Goal: Task Accomplishment & Management: Use online tool/utility

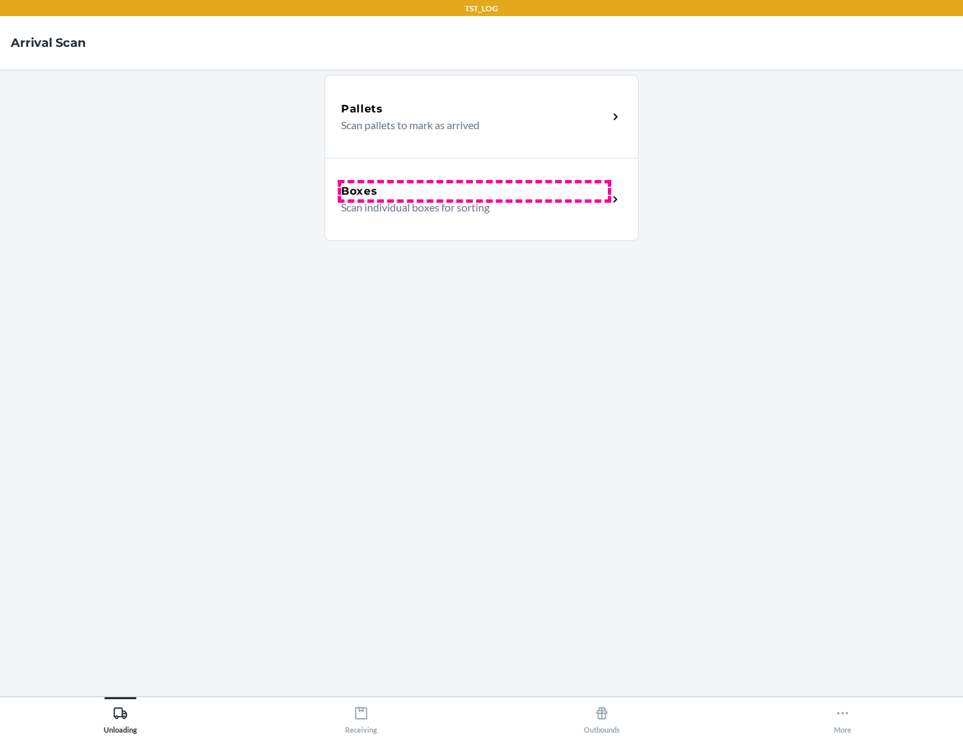
click at [474, 191] on div "Boxes" at bounding box center [474, 191] width 267 height 16
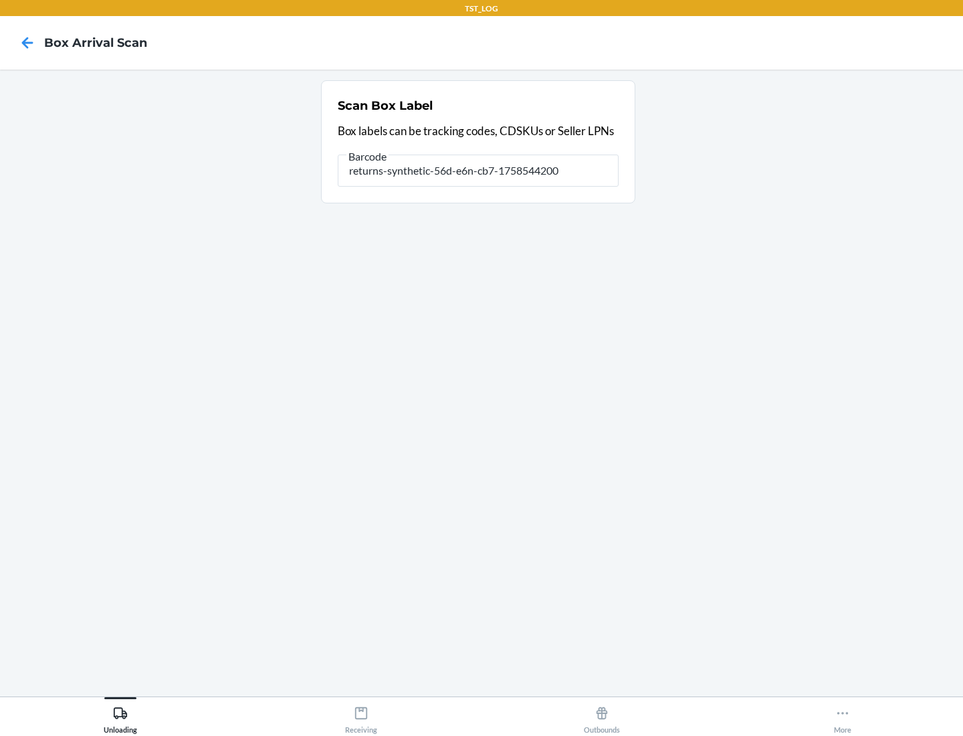
type input "returns-synthetic-56d-e6n-cb7-1758544200"
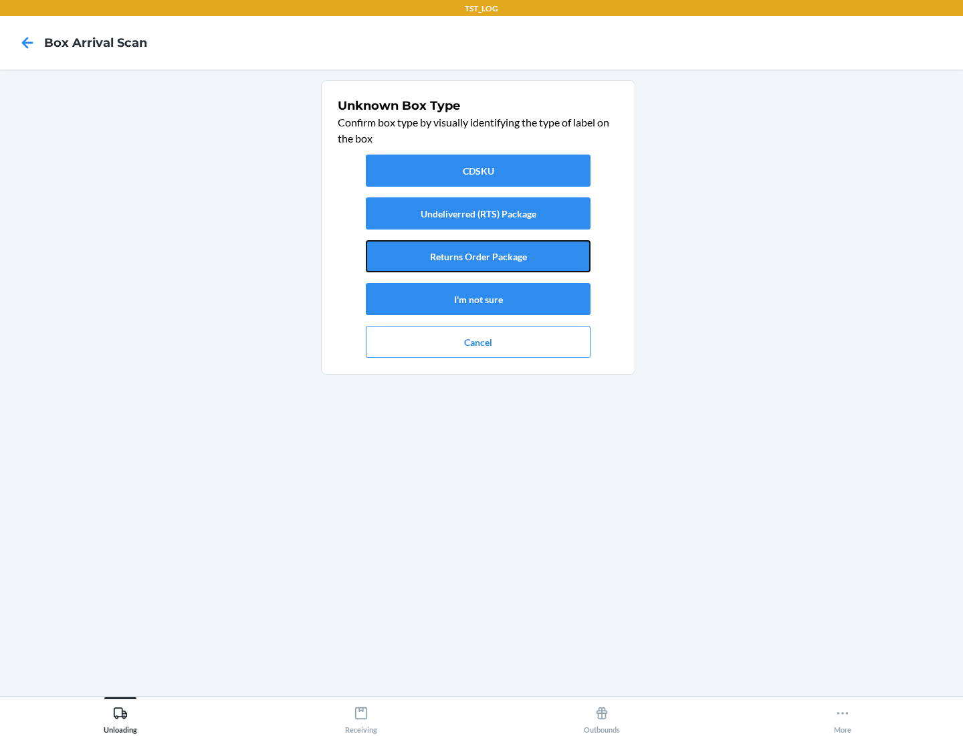
click at [478, 256] on button "Returns Order Package" at bounding box center [478, 256] width 225 height 32
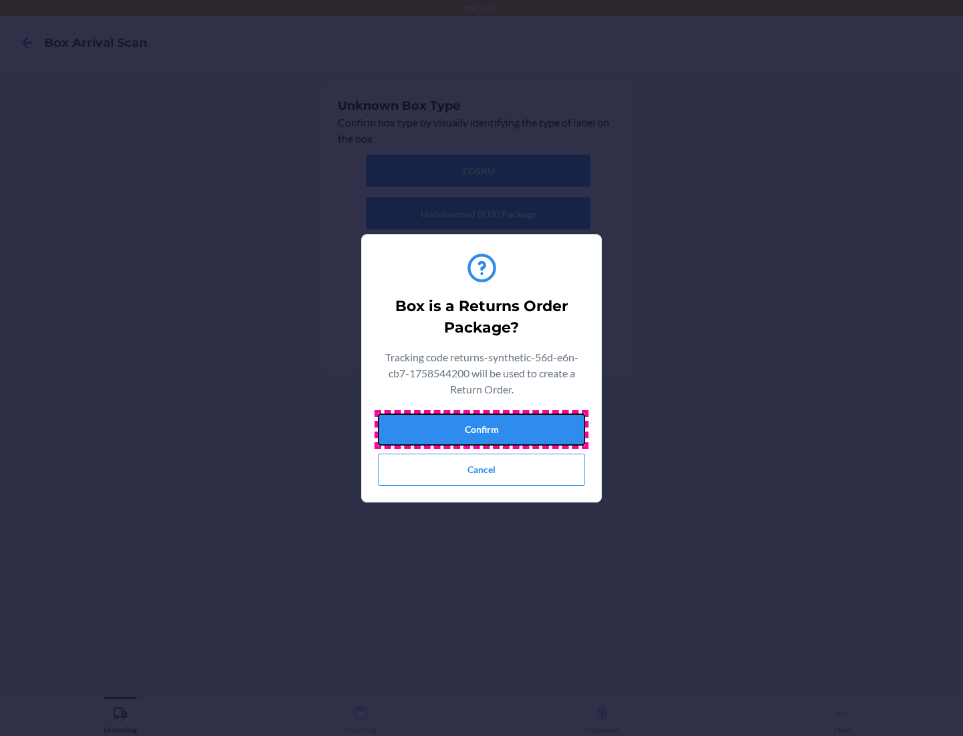
click at [482, 429] on button "Confirm" at bounding box center [481, 429] width 207 height 32
